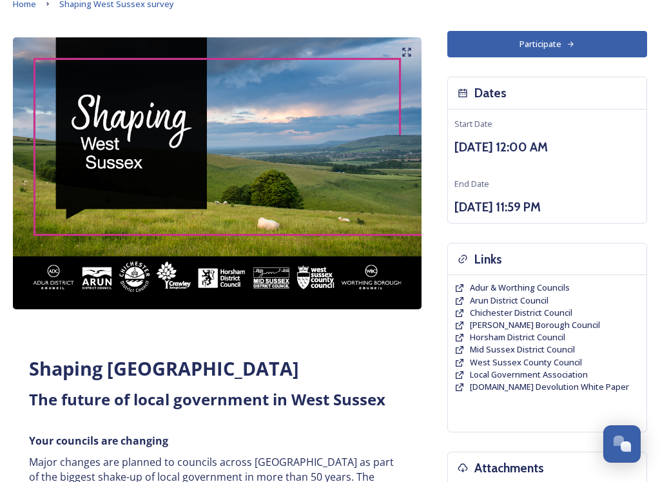
scroll to position [70, 0]
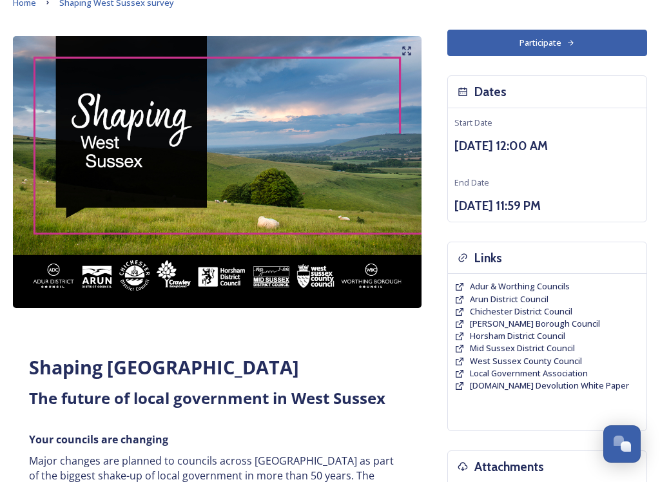
click at [494, 295] on span "Arun District Council" at bounding box center [509, 299] width 79 height 12
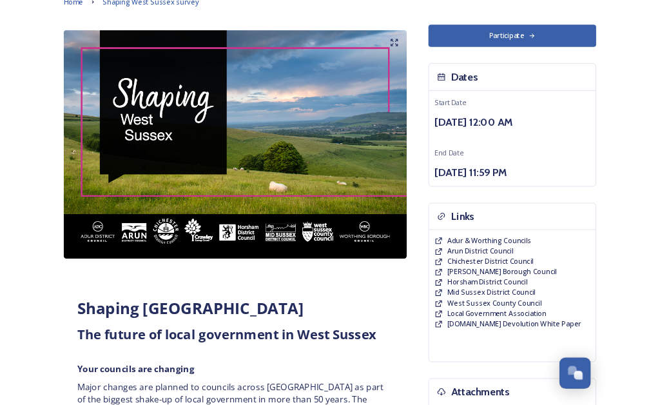
scroll to position [111, 0]
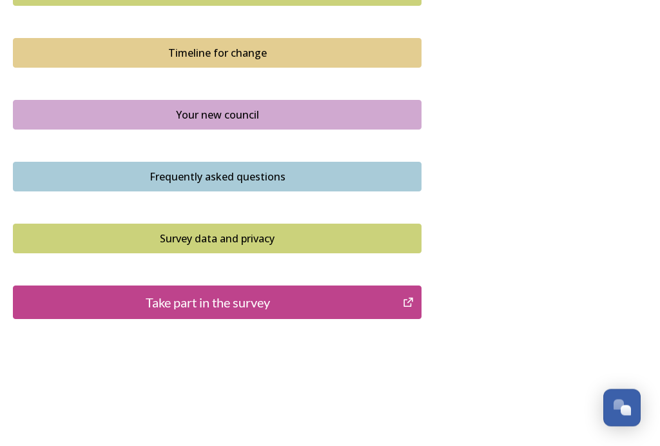
scroll to position [936, 0]
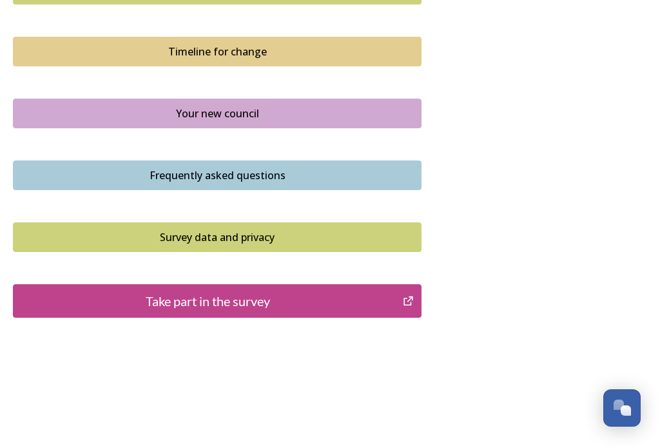
click at [258, 291] on div "Take part in the survey" at bounding box center [208, 300] width 376 height 19
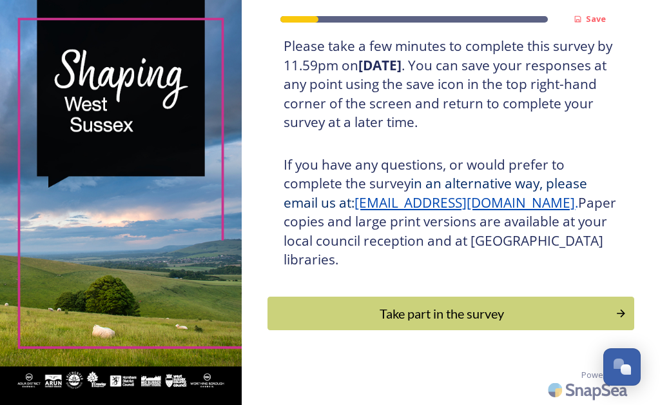
scroll to position [300, 0]
click at [443, 317] on div "Take part in the survey" at bounding box center [442, 313] width 334 height 19
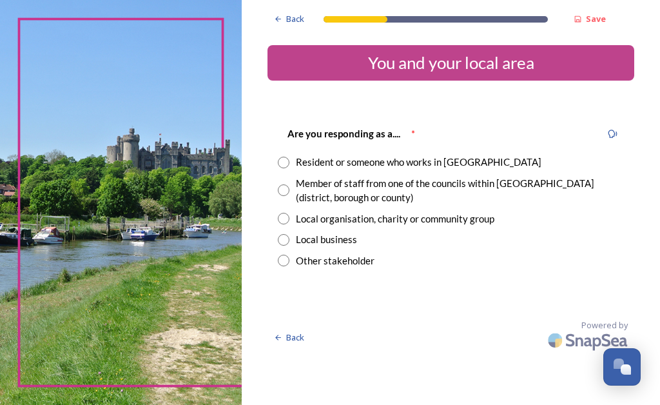
click at [318, 155] on div "Resident or someone who works in West Sussex" at bounding box center [419, 162] width 246 height 15
radio input "true"
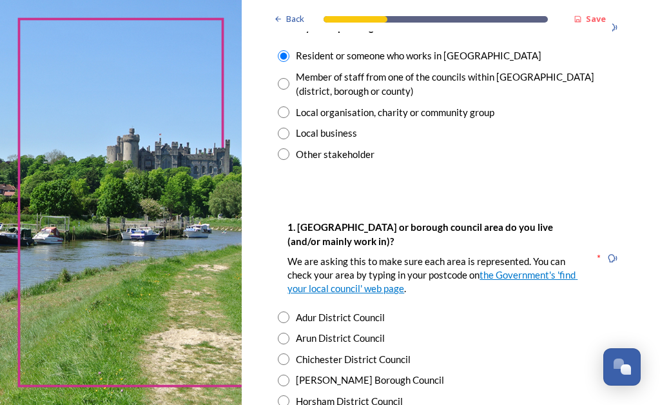
scroll to position [106, 0]
click at [318, 332] on div "Arun District Council" at bounding box center [340, 338] width 89 height 15
radio input "true"
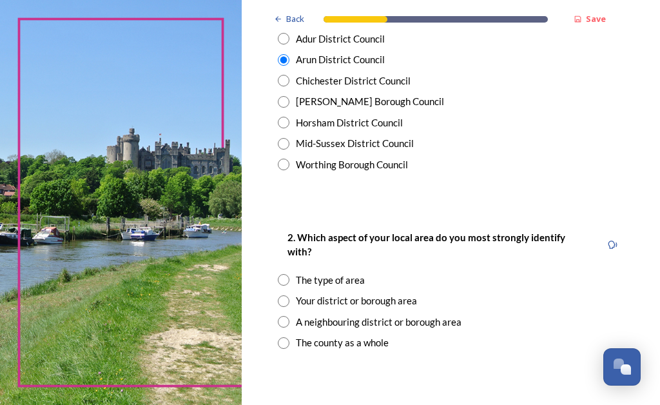
scroll to position [385, 0]
click at [289, 316] on input "radio" at bounding box center [284, 322] width 12 height 12
radio input "true"
click at [289, 274] on input "radio" at bounding box center [284, 280] width 12 height 12
radio input "true"
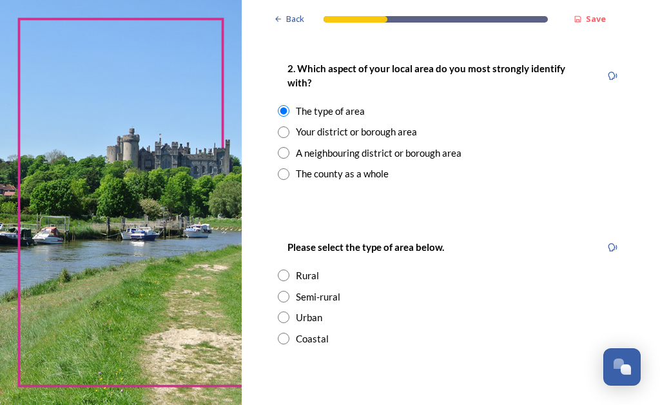
scroll to position [554, 0]
click at [289, 333] on input "radio" at bounding box center [284, 339] width 12 height 12
radio input "true"
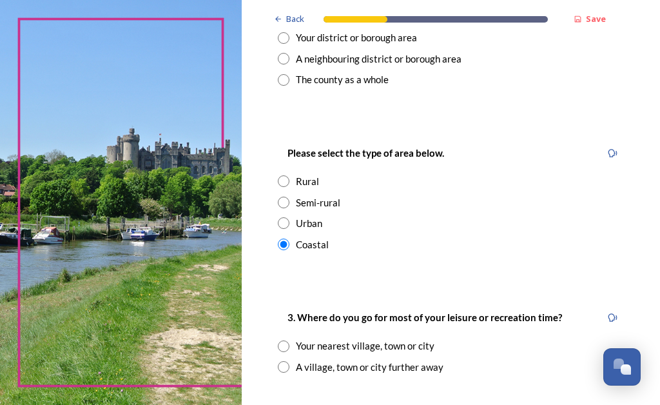
scroll to position [650, 0]
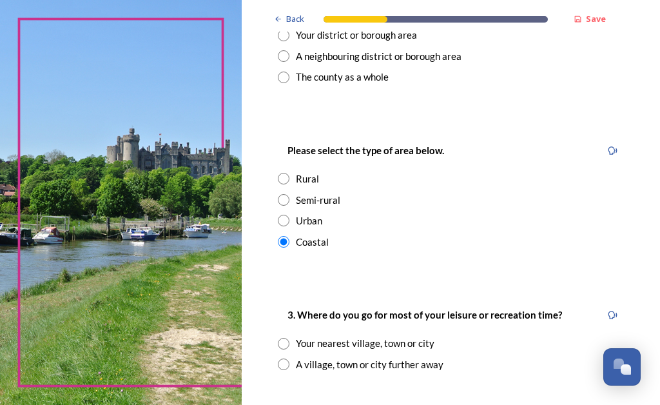
click at [318, 336] on div "Your nearest village, town or city" at bounding box center [365, 343] width 139 height 15
radio input "true"
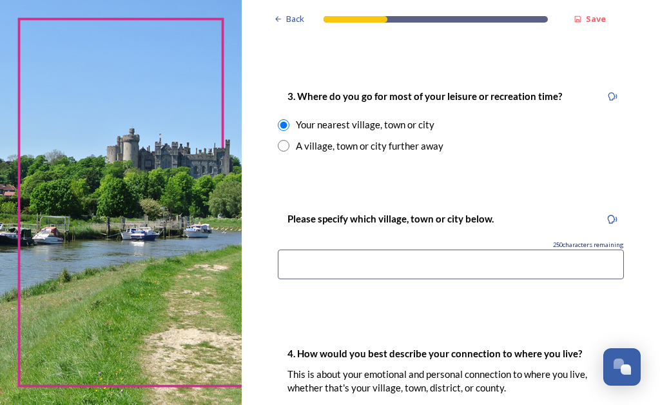
scroll to position [869, 0]
click at [339, 249] on input at bounding box center [451, 264] width 346 height 30
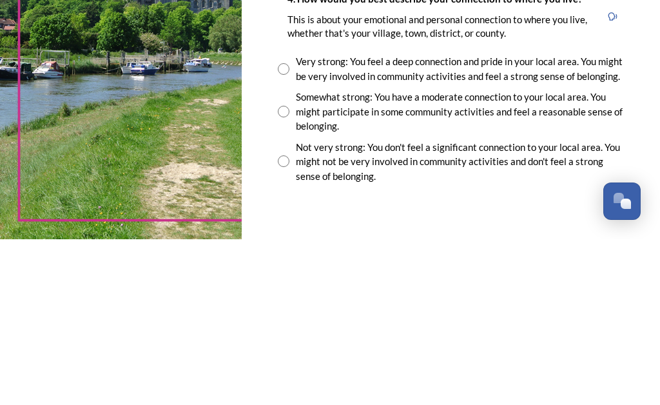
scroll to position [1058, 0]
type input "Littlehampton/Rustington/Goring-by-Sea"
click at [289, 229] on input "radio" at bounding box center [284, 235] width 12 height 12
radio input "true"
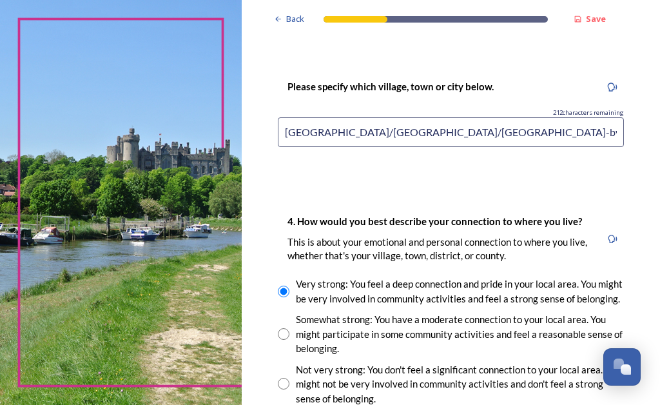
scroll to position [1001, 0]
